Goal: Find contact information: Find contact information

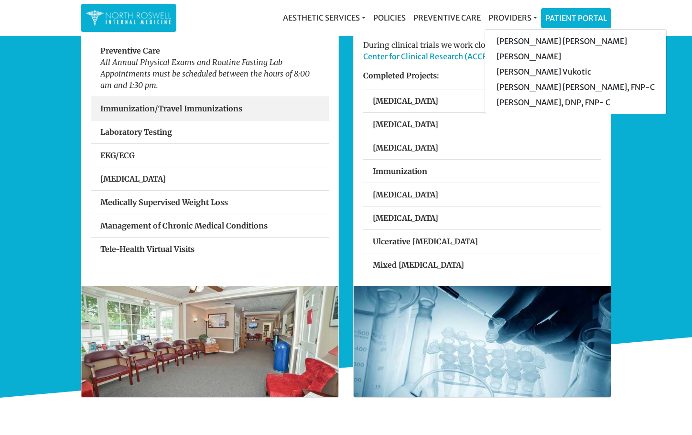
scroll to position [287, 0]
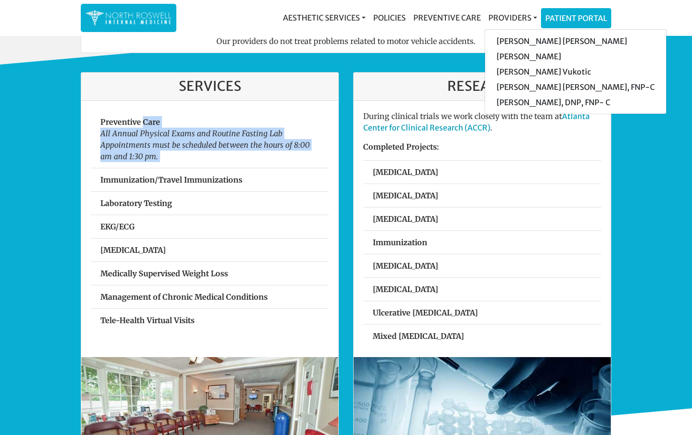
drag, startPoint x: 142, startPoint y: 116, endPoint x: -40, endPoint y: 190, distance: 196.1
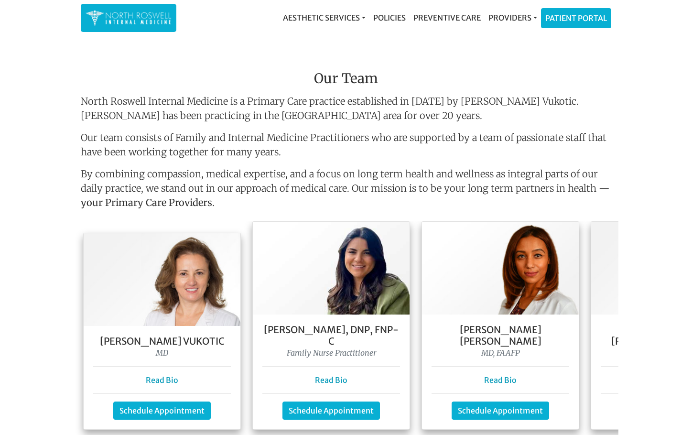
scroll to position [717, 0]
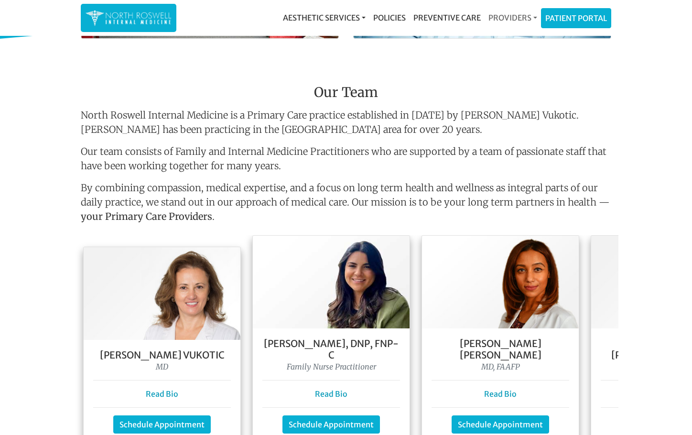
click at [525, 18] on link "Providers" at bounding box center [513, 17] width 56 height 19
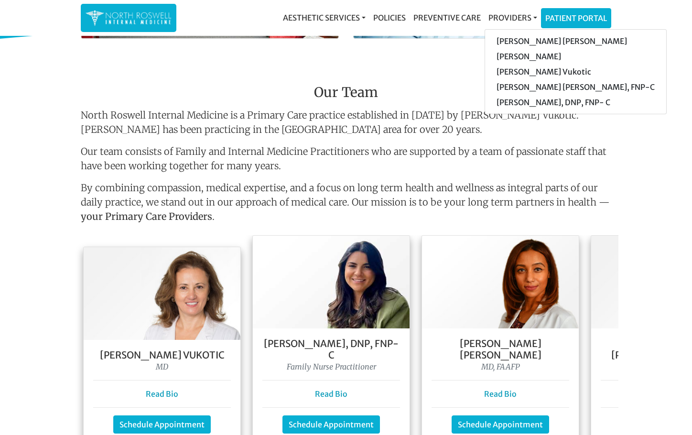
click at [665, 94] on main "Flu shots are available, call our office to schedule! 770.645.0017 Welcome To O…" at bounding box center [346, 221] width 692 height 1800
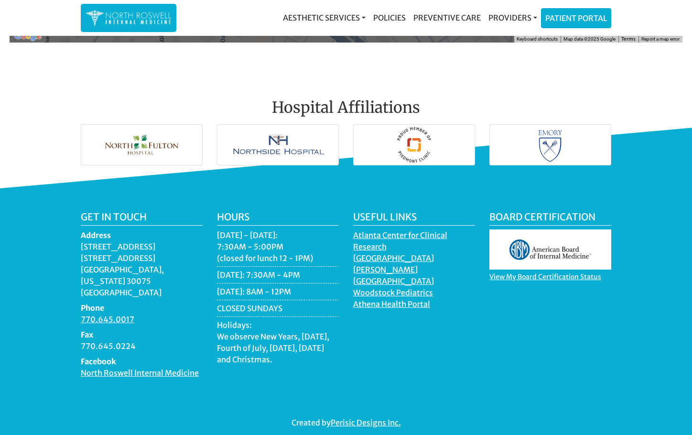
scroll to position [1387, 0]
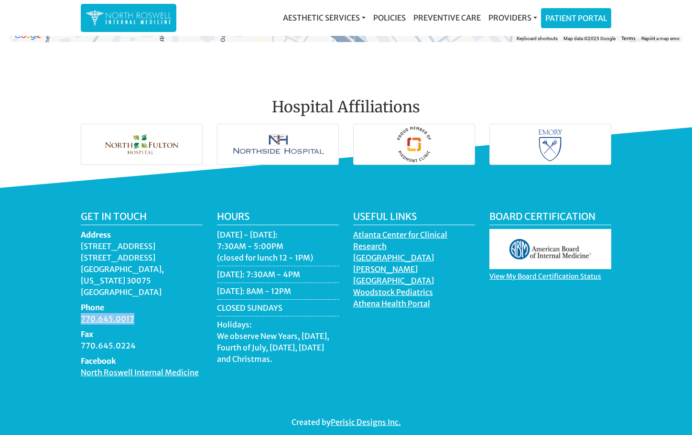
drag, startPoint x: 73, startPoint y: 305, endPoint x: 176, endPoint y: 306, distance: 103.3
click at [176, 306] on div "Get in touch Address 11050 Crabapple Road Building A, Suite 104B Roswell, Georg…" at bounding box center [346, 319] width 692 height 263
copy link "770.645.0017"
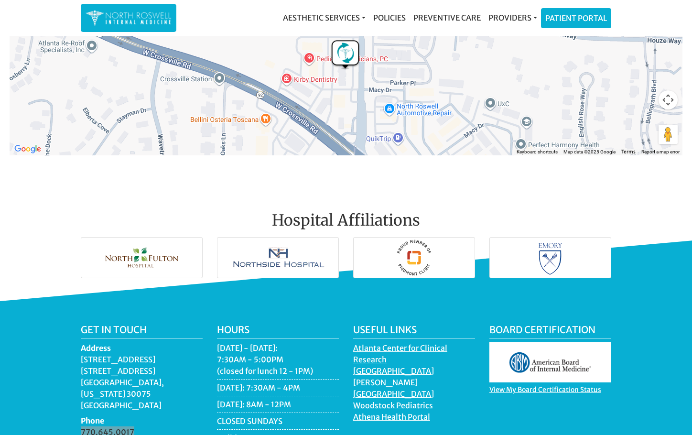
scroll to position [1196, 0]
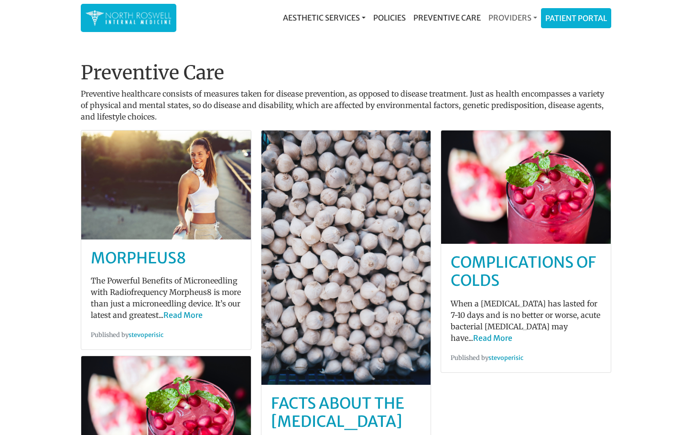
click at [501, 15] on link "Providers" at bounding box center [513, 17] width 56 height 19
